Goal: Task Accomplishment & Management: Complete application form

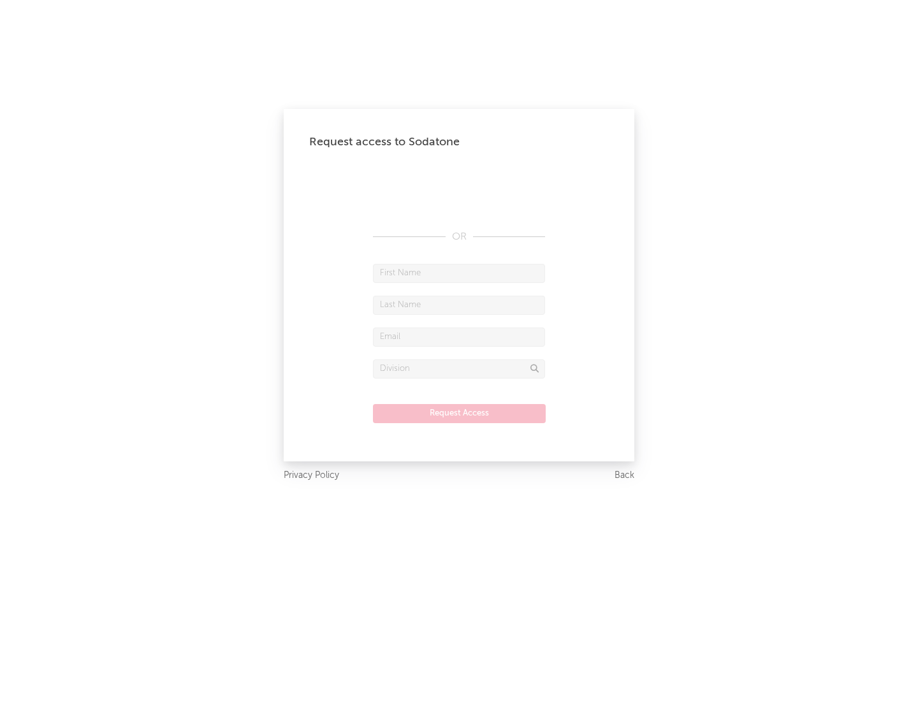
click at [459, 273] on input "text" at bounding box center [459, 273] width 172 height 19
type input "[PERSON_NAME]"
click at [459, 305] on input "text" at bounding box center [459, 305] width 172 height 19
type input "[PERSON_NAME]"
click at [459, 336] on input "text" at bounding box center [459, 337] width 172 height 19
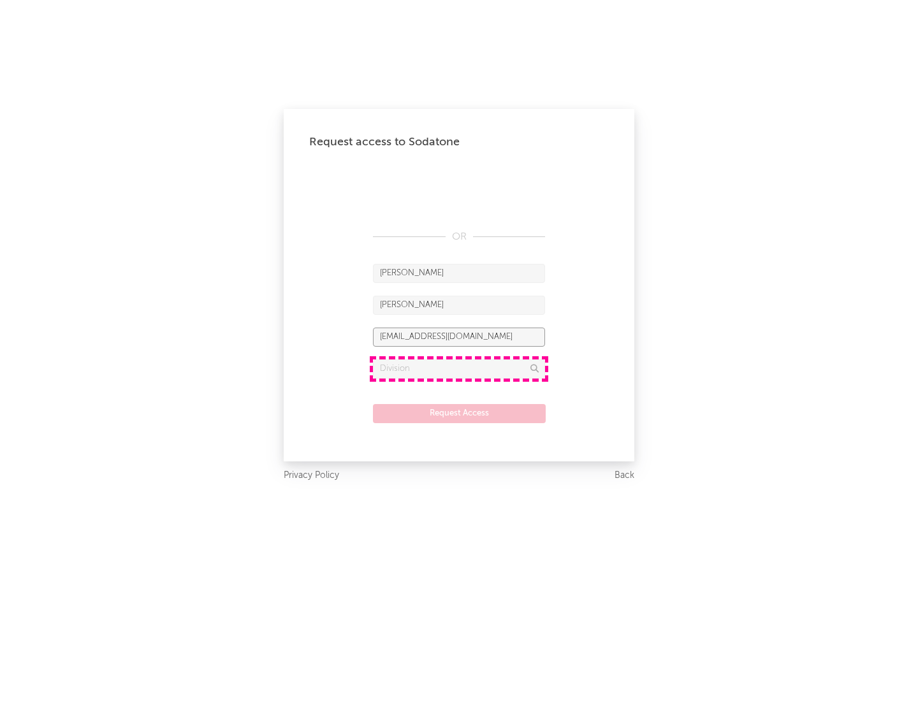
type input "[EMAIL_ADDRESS][DOMAIN_NAME]"
click at [459, 368] on input "text" at bounding box center [459, 368] width 172 height 19
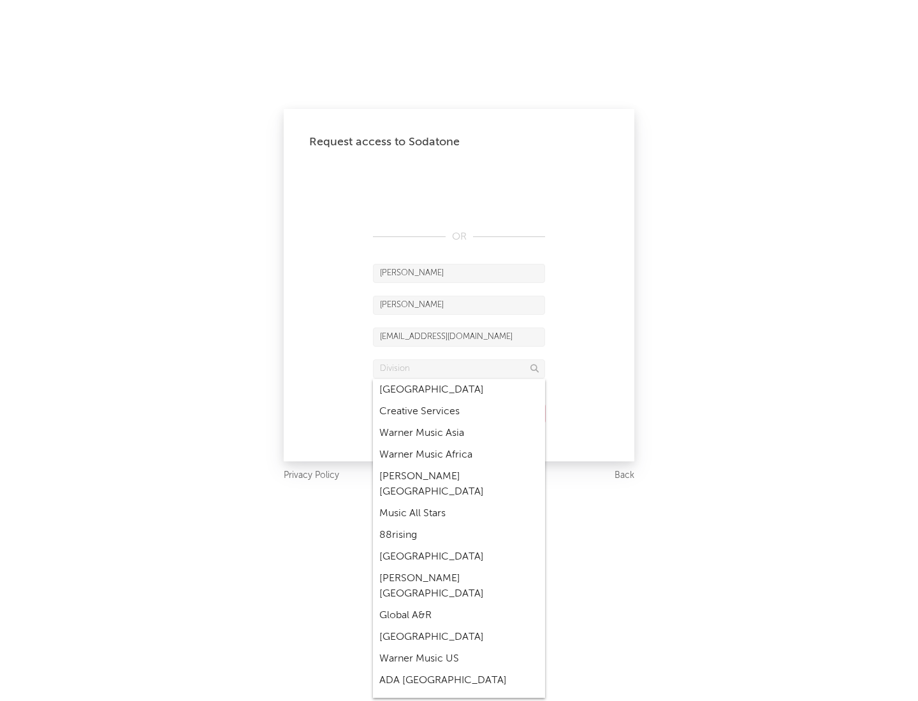
click at [459, 503] on div "Music All Stars" at bounding box center [459, 514] width 172 height 22
type input "Music All Stars"
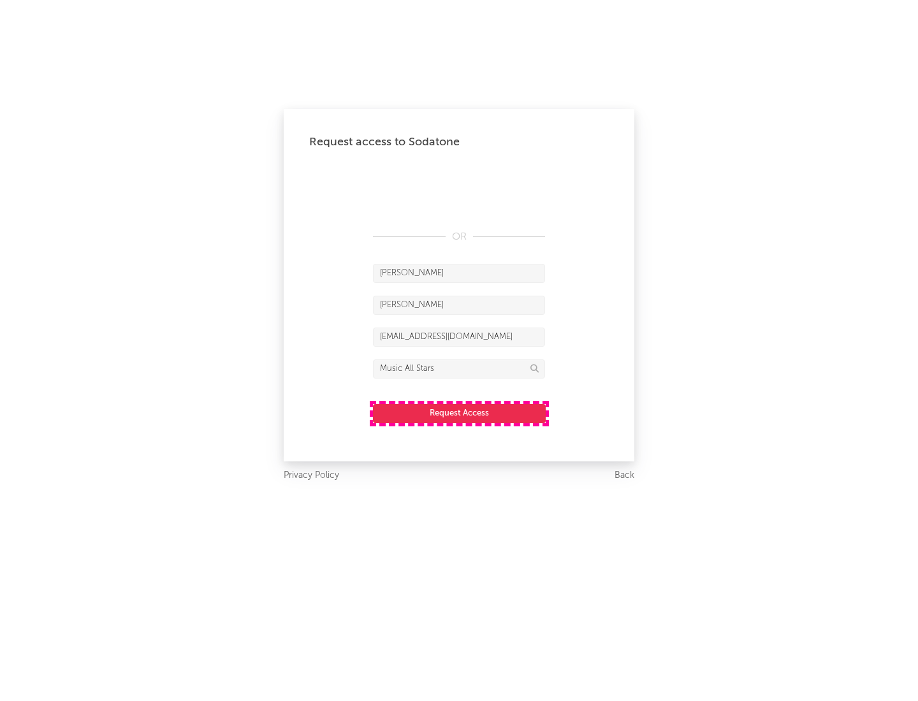
click at [459, 413] on button "Request Access" at bounding box center [459, 413] width 173 height 19
